Goal: Information Seeking & Learning: Check status

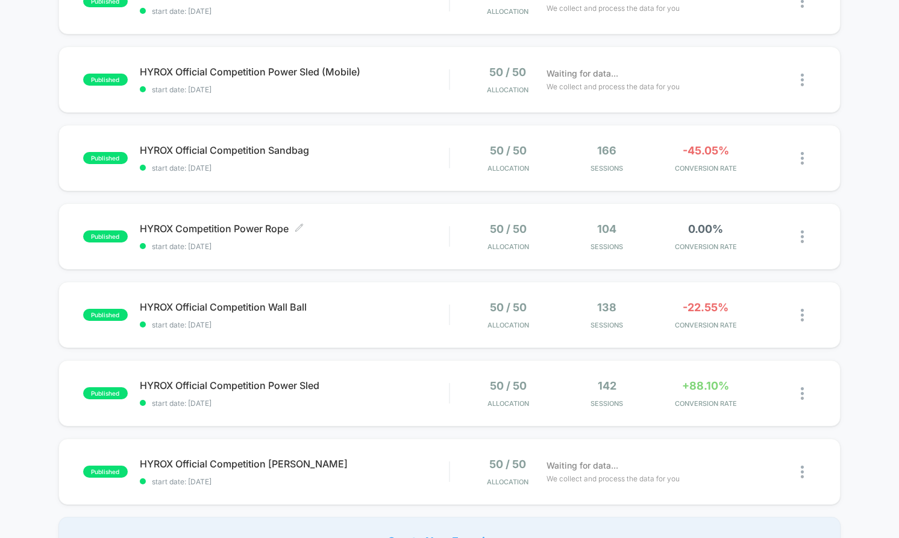
scroll to position [421, 0]
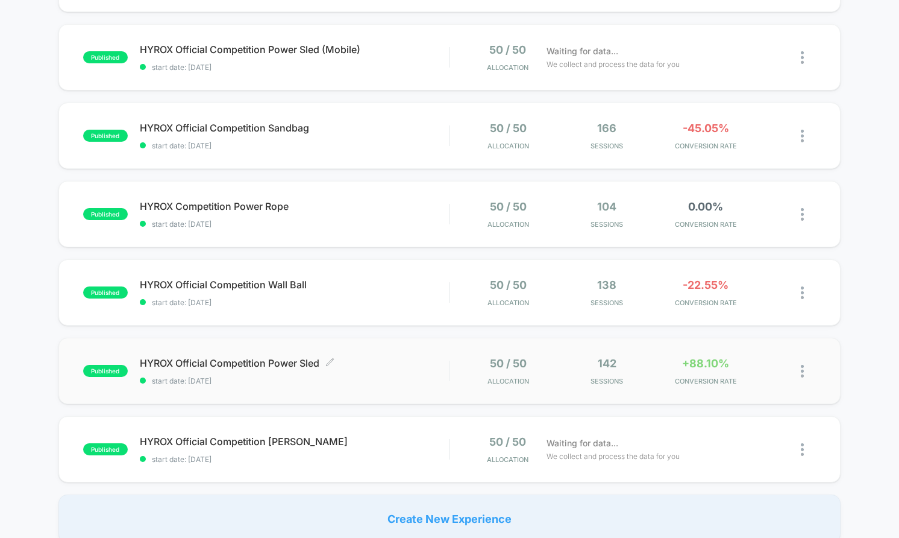
click at [410, 360] on span "HYROX Official Competition Power Sled Click to edit experience details" at bounding box center [294, 363] width 309 height 12
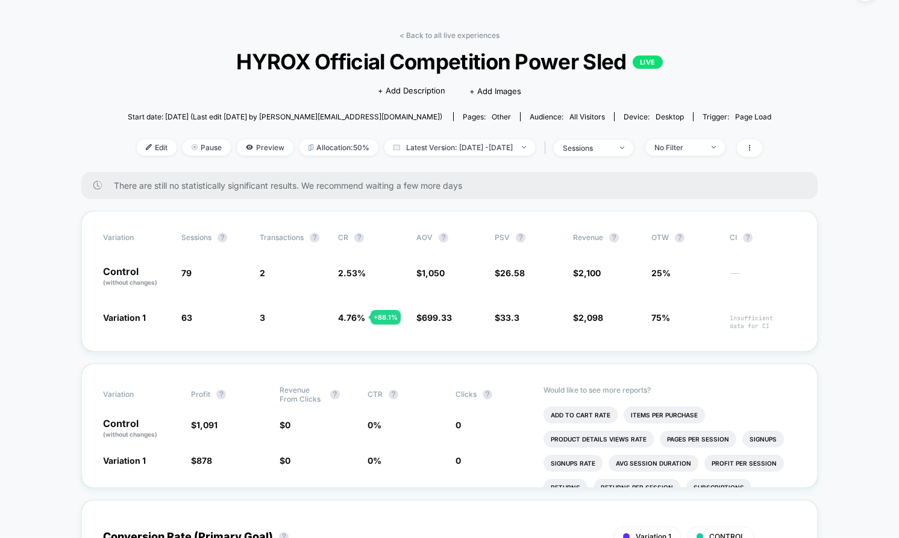
scroll to position [35, 0]
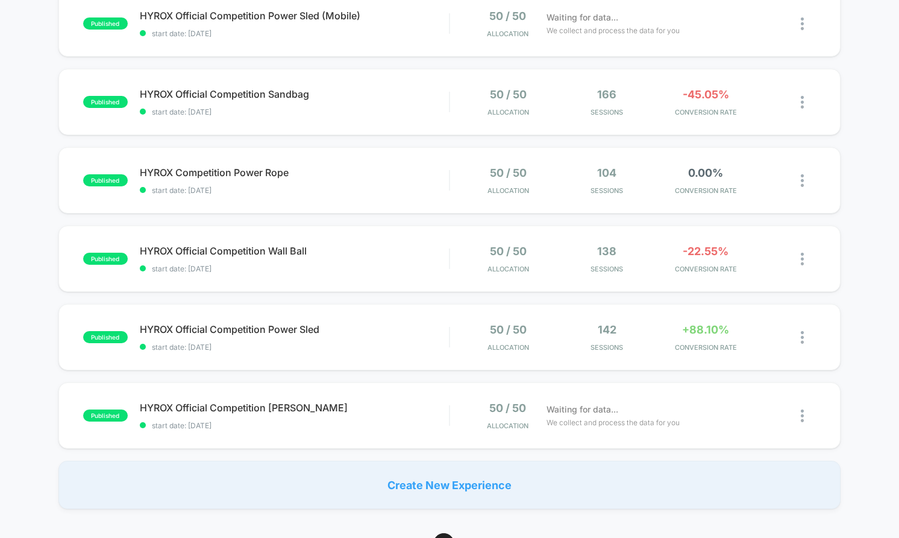
scroll to position [491, 0]
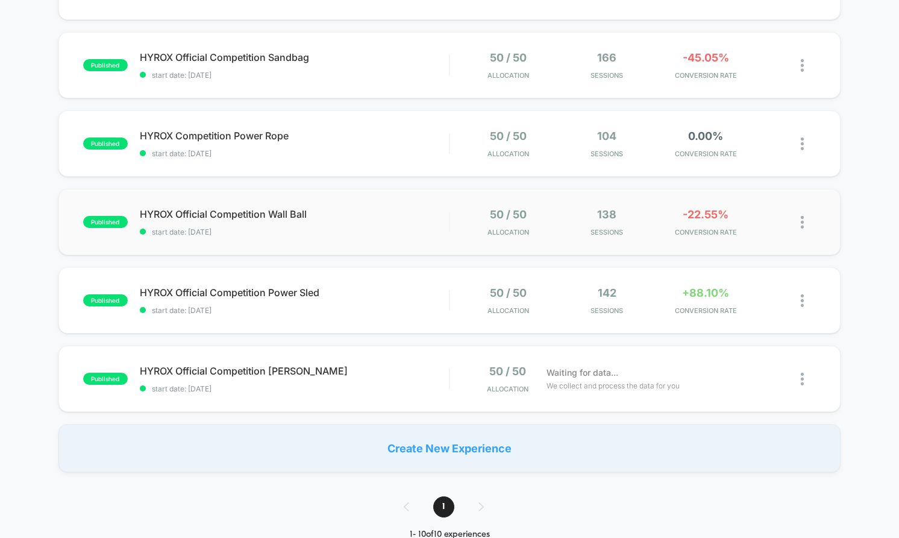
click at [369, 201] on div "published HYROX Official Competition Wall Ball start date: [DATE] 50 / 50 Alloc…" at bounding box center [449, 222] width 782 height 66
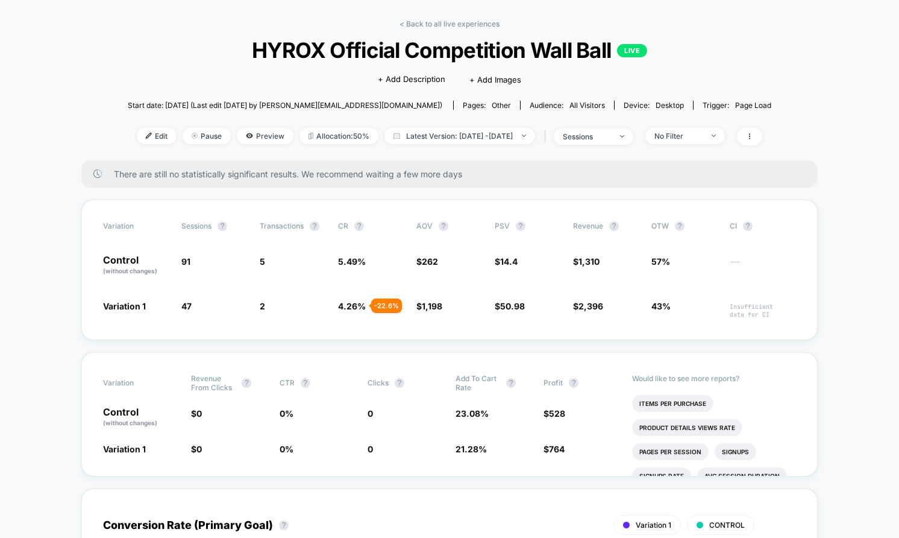
scroll to position [46, 0]
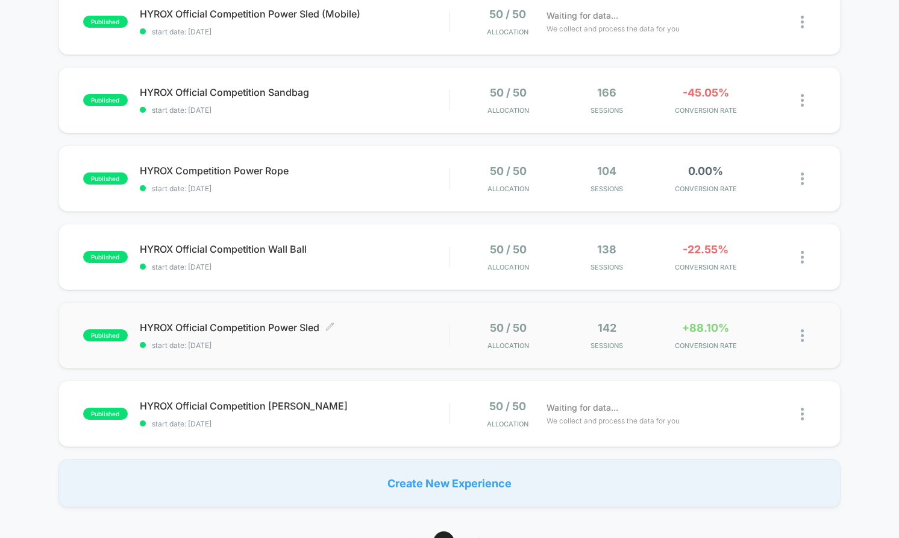
scroll to position [421, 0]
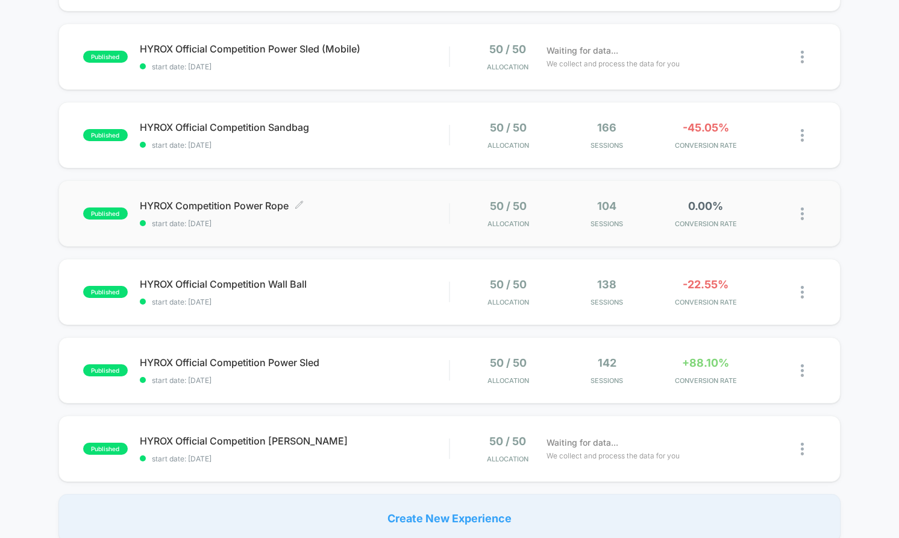
click at [379, 200] on span "HYROX Competition Power Rope Click to edit experience details" at bounding box center [294, 206] width 309 height 12
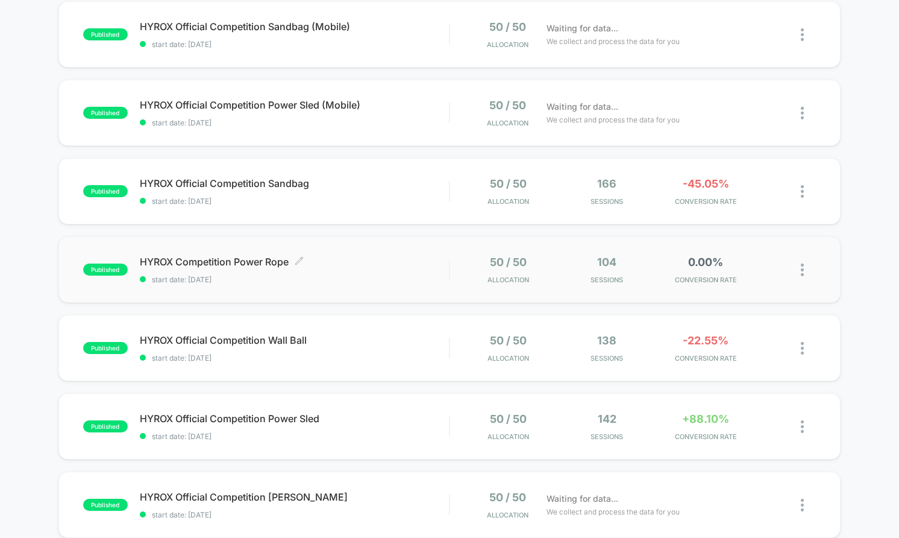
scroll to position [350, 0]
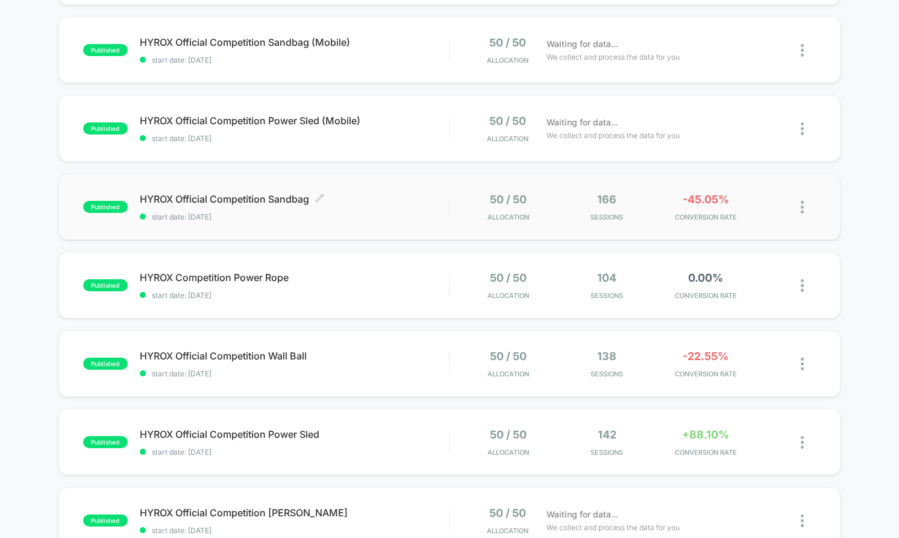
click at [351, 193] on span "HYROX Official Competition Sandbag Click to edit experience details" at bounding box center [294, 199] width 309 height 12
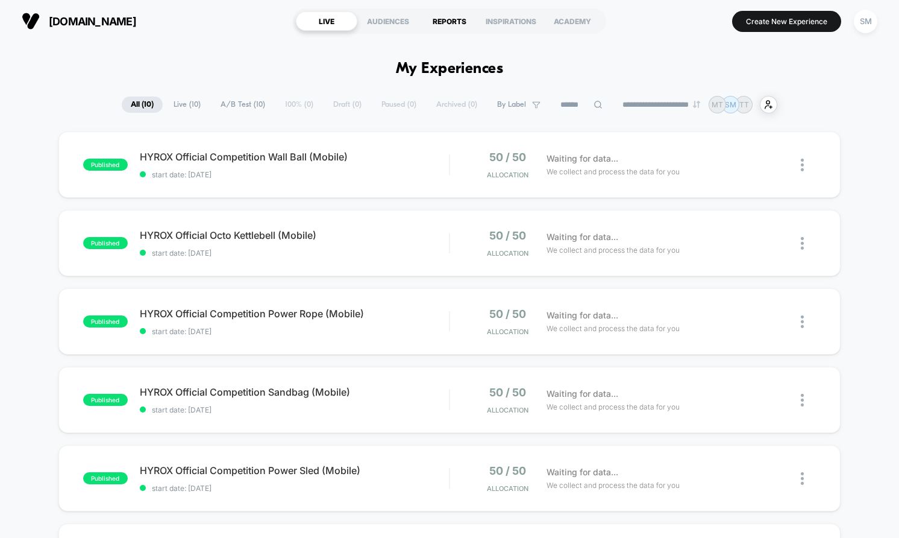
click at [435, 21] on div "REPORTS" at bounding box center [449, 20] width 61 height 19
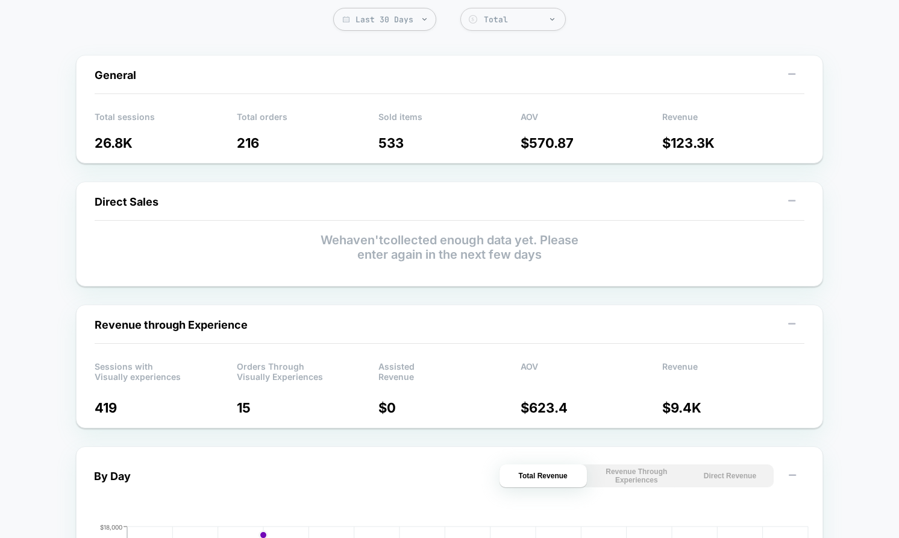
scroll to position [86, 0]
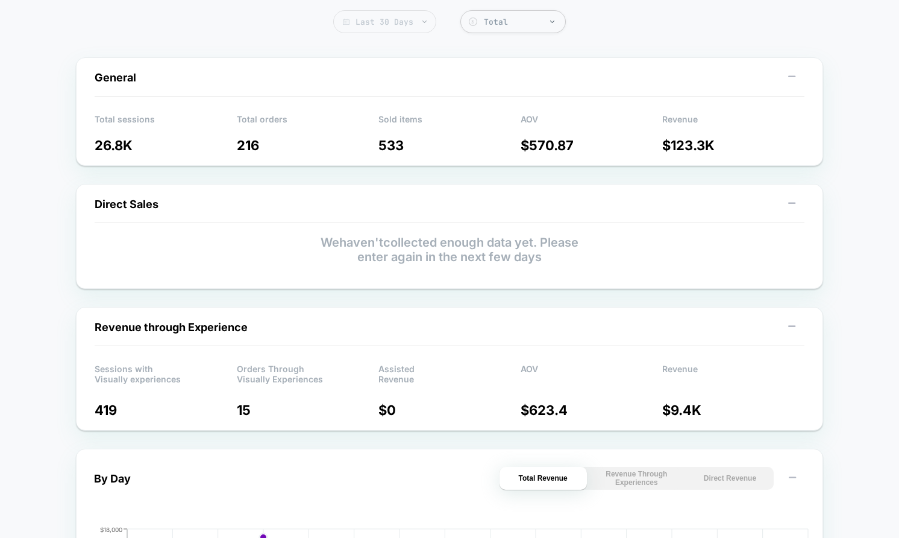
click at [393, 25] on span "Last 30 Days" at bounding box center [384, 21] width 103 height 23
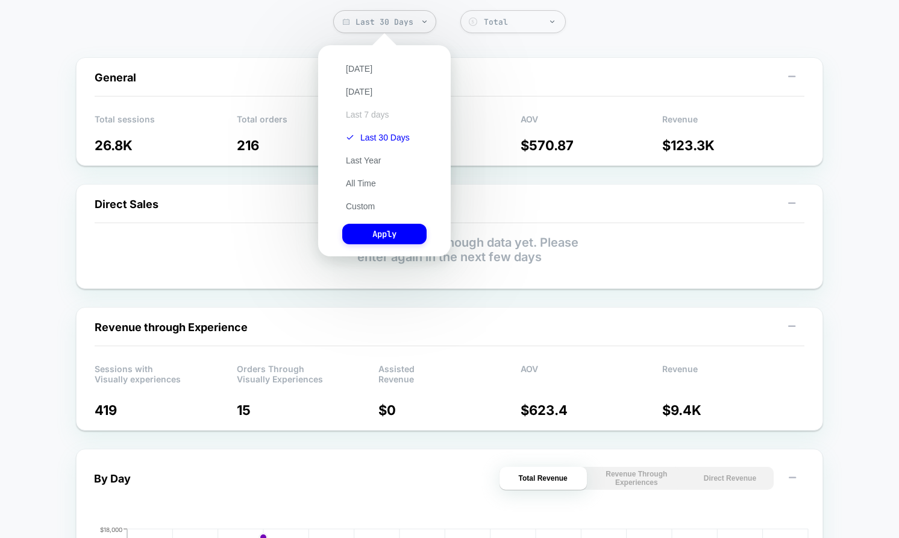
click at [370, 110] on button "Last 7 days" at bounding box center [367, 114] width 51 height 11
click at [389, 224] on button "Apply" at bounding box center [384, 234] width 84 height 20
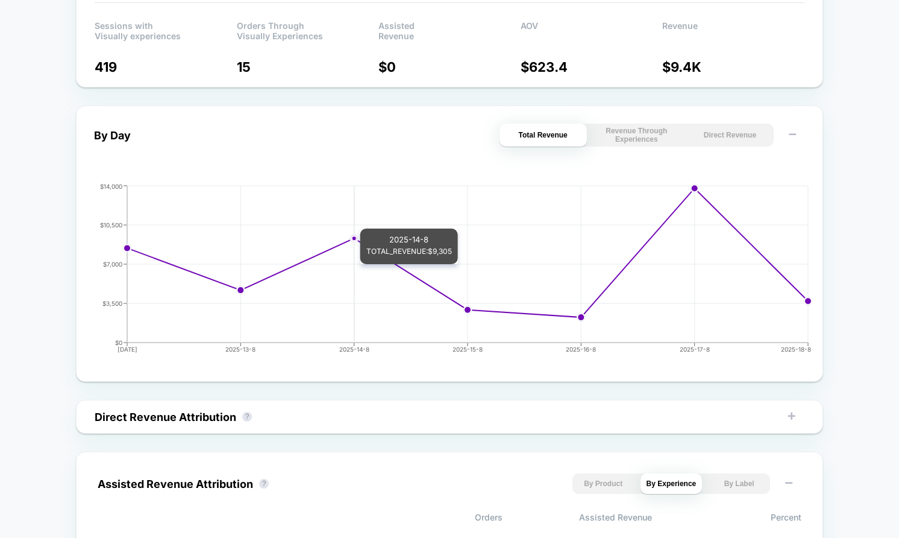
scroll to position [433, 0]
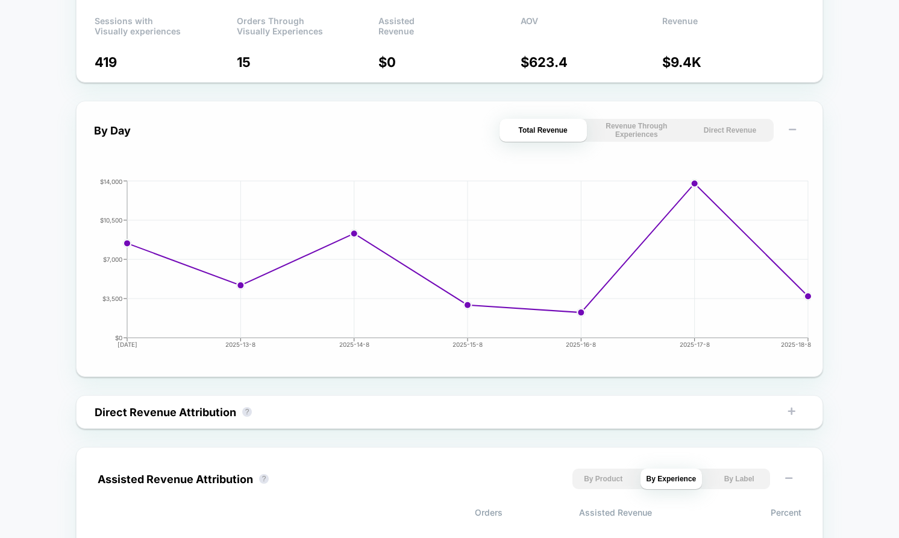
click at [639, 140] on button "Revenue Through Experiences" at bounding box center [636, 130] width 87 height 23
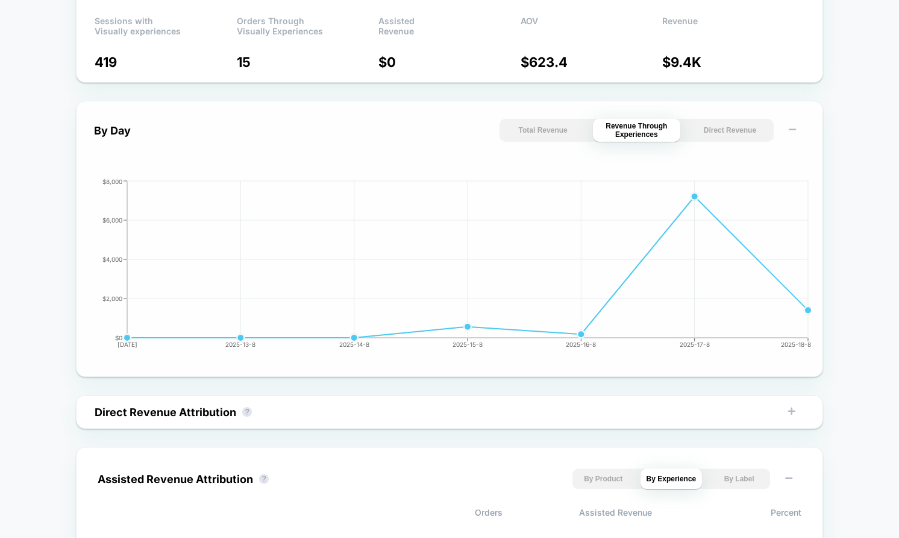
click at [717, 133] on button "Direct Revenue" at bounding box center [730, 130] width 87 height 23
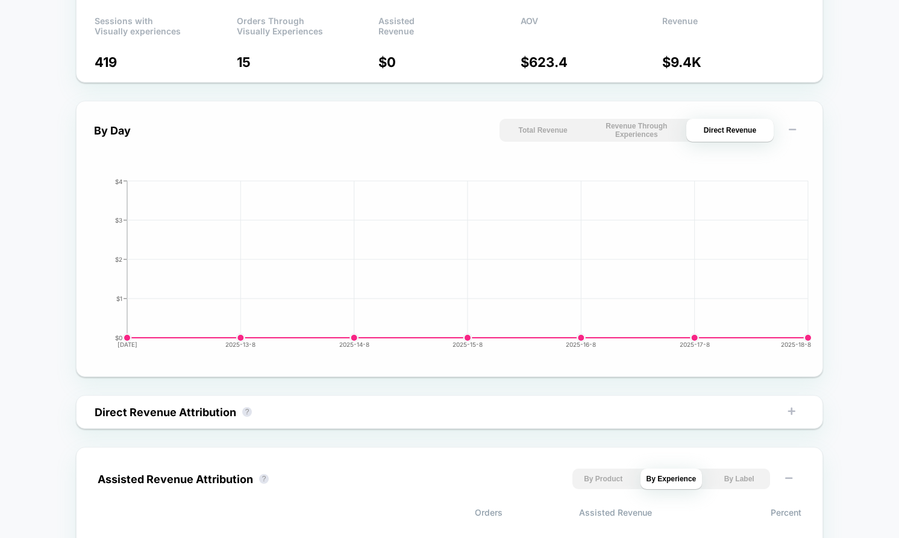
click at [660, 126] on button "Revenue Through Experiences" at bounding box center [636, 130] width 87 height 23
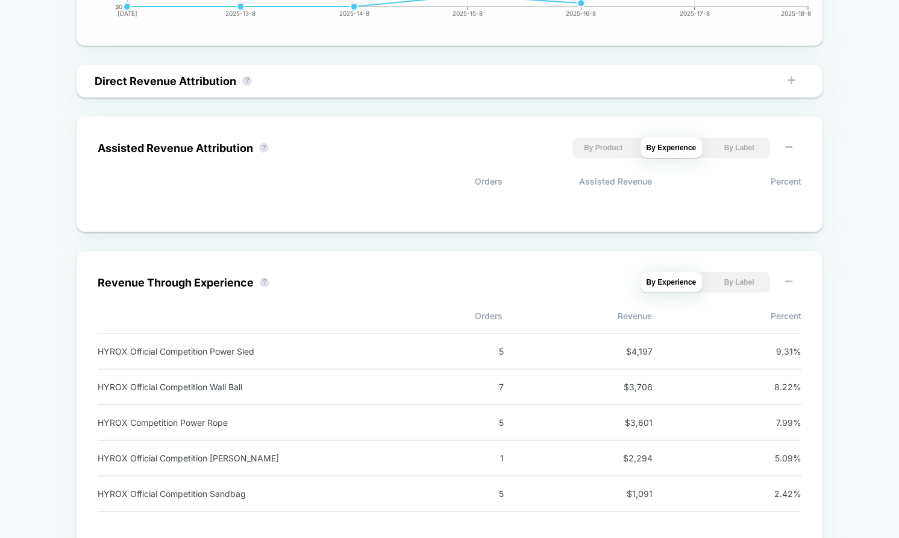
scroll to position [784, 0]
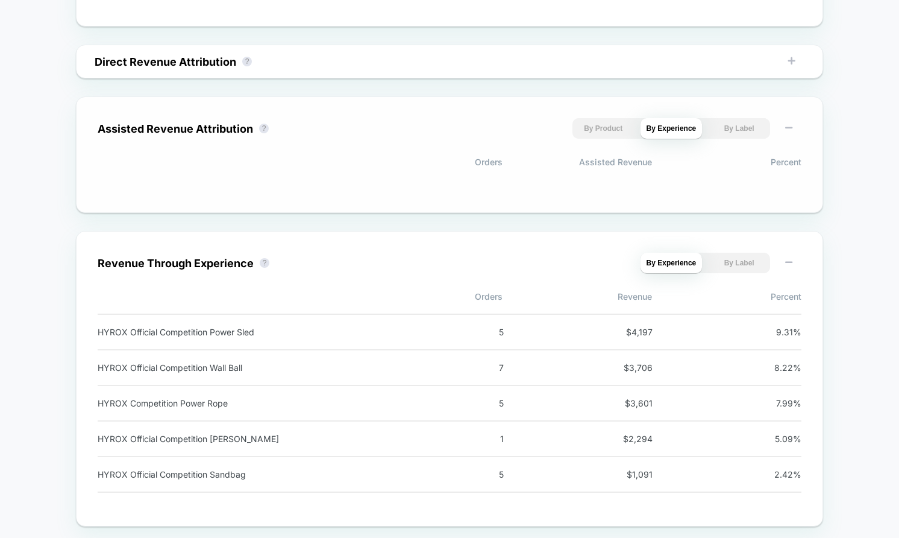
click at [624, 134] on button "By Product" at bounding box center [604, 128] width 62 height 20
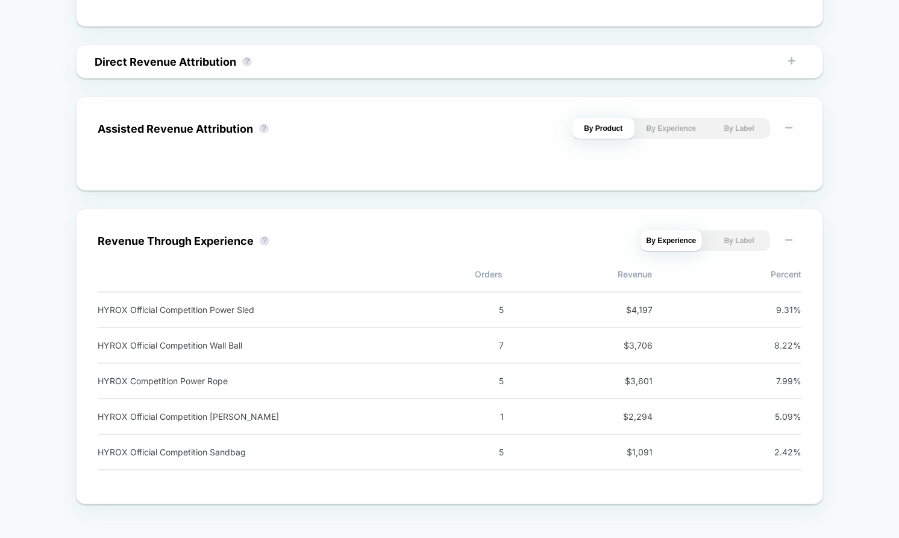
click at [720, 133] on button "By Label" at bounding box center [739, 128] width 62 height 20
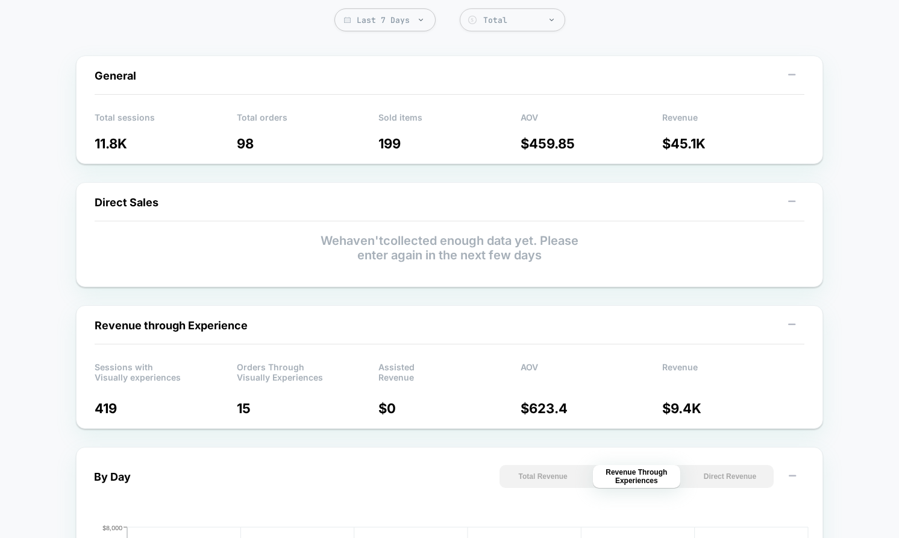
scroll to position [0, 0]
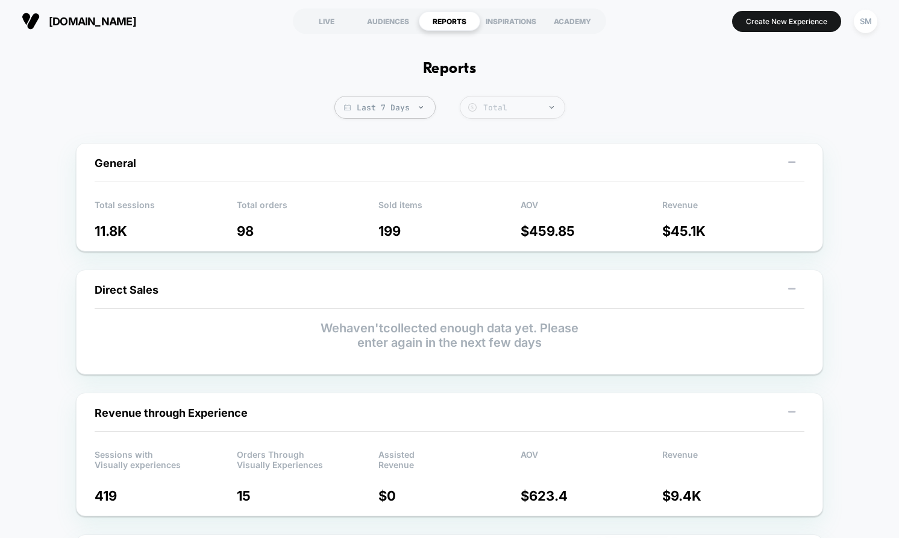
click at [499, 106] on div "Total" at bounding box center [520, 107] width 75 height 10
click at [494, 28] on div "INSPIRATIONS" at bounding box center [510, 20] width 61 height 19
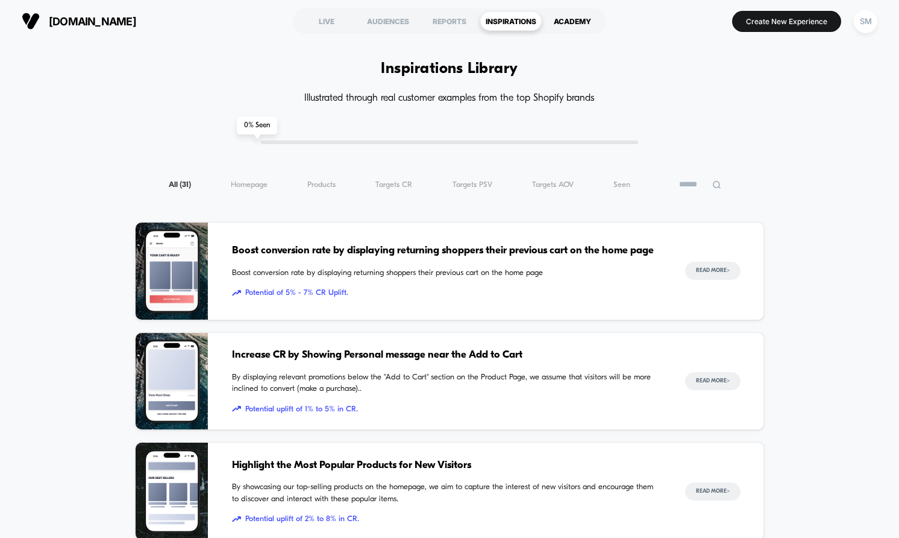
click at [554, 20] on div "ACADEMY" at bounding box center [572, 20] width 61 height 19
click at [393, 23] on div "AUDIENCES" at bounding box center [387, 20] width 61 height 19
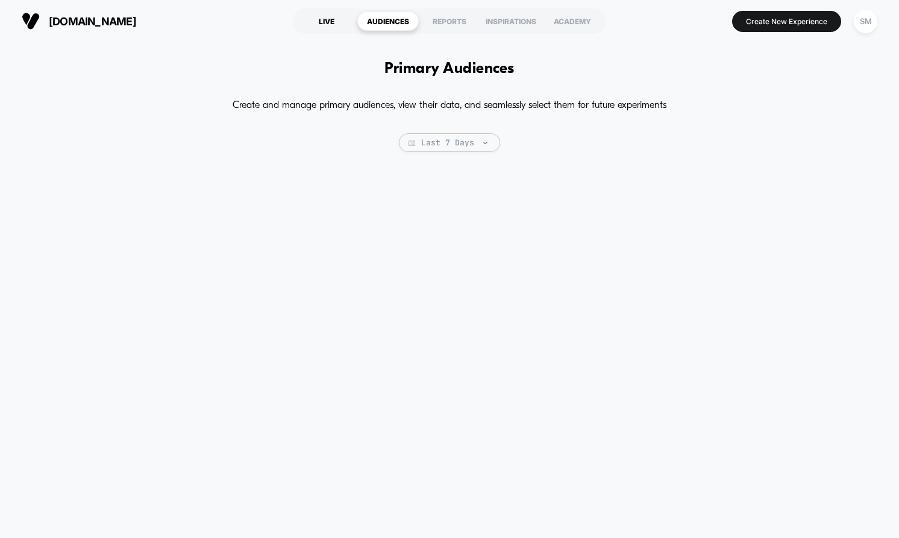
click at [345, 17] on div "LIVE" at bounding box center [326, 20] width 61 height 19
